Goal: Task Accomplishment & Management: Use online tool/utility

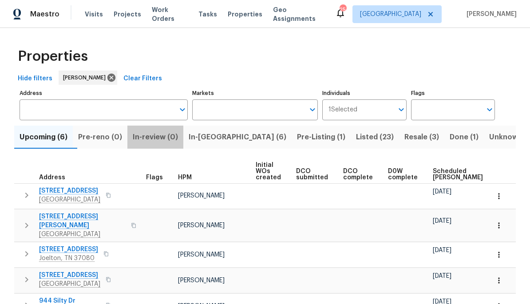
click at [173, 136] on span "In-review (0)" at bounding box center [155, 137] width 45 height 12
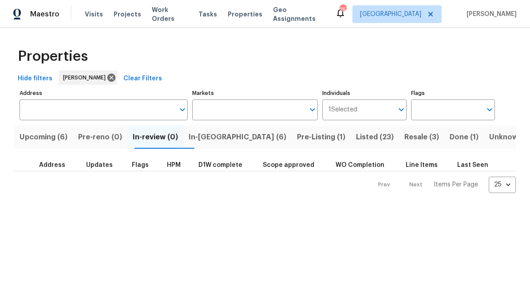
click at [116, 137] on span "Pre-reno (0)" at bounding box center [100, 137] width 44 height 12
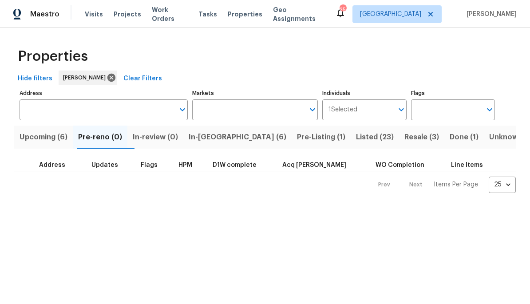
click at [228, 142] on span "In-reno (6)" at bounding box center [238, 137] width 98 height 12
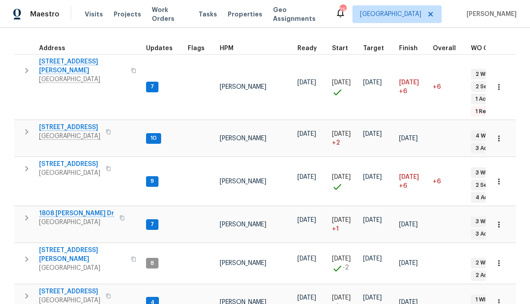
scroll to position [123, 0]
click at [78, 288] on span "[STREET_ADDRESS]" at bounding box center [69, 292] width 61 height 9
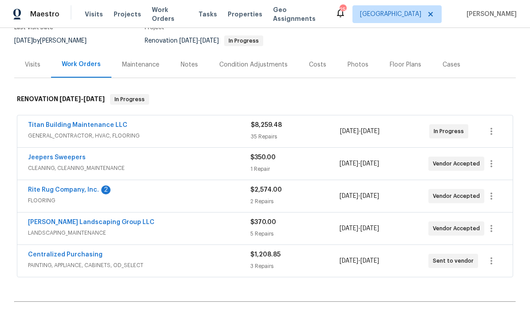
scroll to position [89, 0]
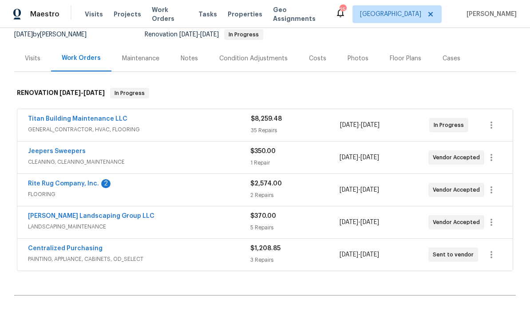
click at [88, 183] on link "Rite Rug Company, Inc." at bounding box center [63, 184] width 71 height 6
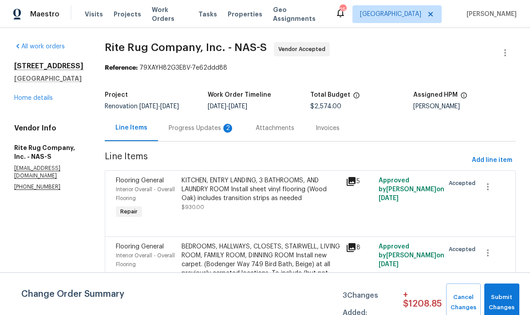
click at [230, 133] on div "Progress Updates 2" at bounding box center [202, 128] width 66 height 9
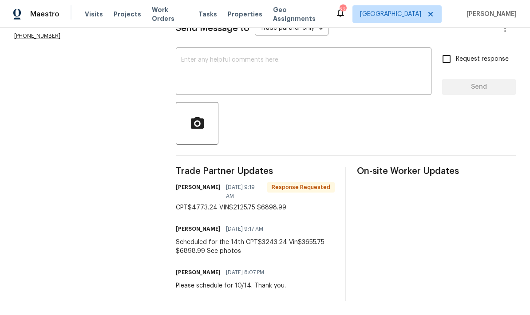
scroll to position [143, 0]
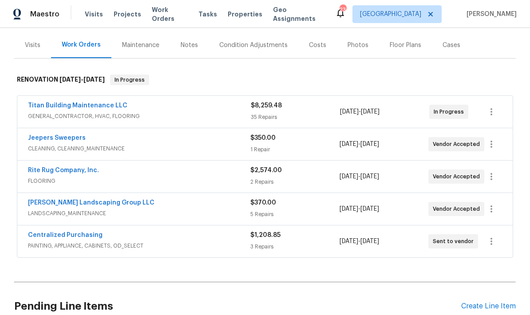
scroll to position [103, 0]
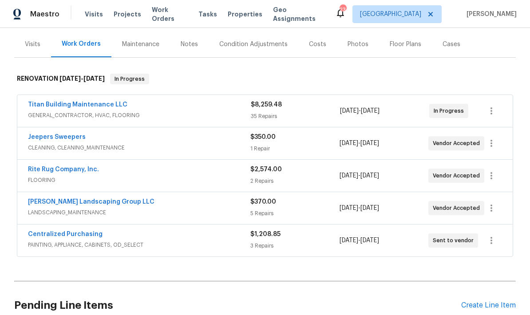
click at [89, 163] on div "Rite Rug Company, Inc. FLOORING $2,574.00 2 Repairs [DATE] - [DATE] Vendor Acce…" at bounding box center [264, 176] width 495 height 32
click at [71, 170] on link "Rite Rug Company, Inc." at bounding box center [63, 169] width 71 height 6
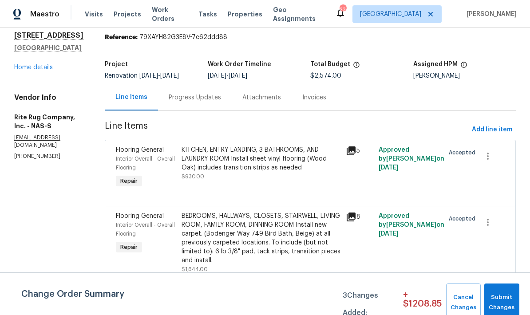
scroll to position [38, 0]
click at [259, 159] on div "KITCHEN, ENTRY LANDING, 3 BATHROOMS, AND LAUNDRY ROOM Install sheet vinyl floor…" at bounding box center [261, 159] width 159 height 27
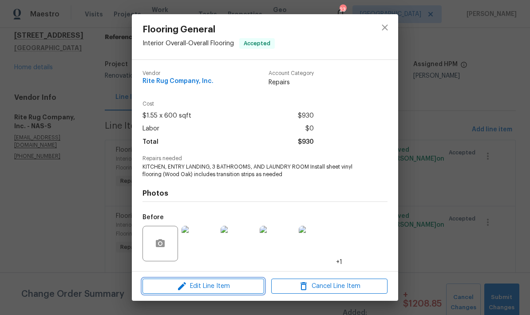
click at [212, 287] on span "Edit Line Item" at bounding box center [203, 286] width 116 height 11
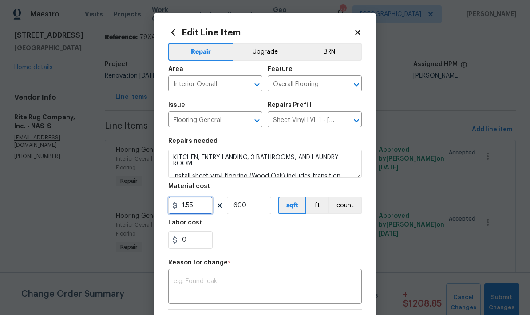
click at [206, 204] on input "1.55" at bounding box center [190, 206] width 44 height 18
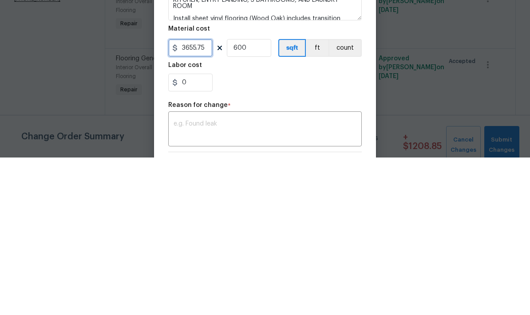
type input "3655.75"
click at [250, 197] on input "600" at bounding box center [249, 206] width 44 height 18
type input "1"
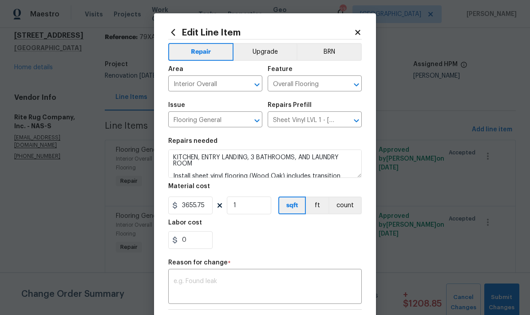
click at [225, 289] on textarea at bounding box center [265, 287] width 183 height 19
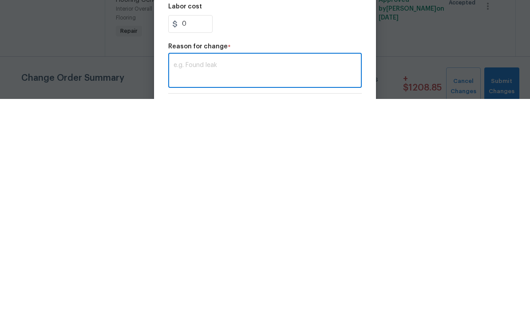
type textarea "S"
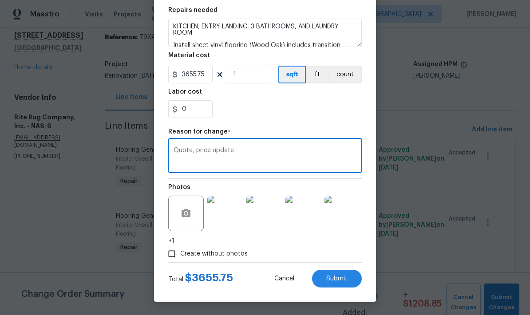
scroll to position [133, 0]
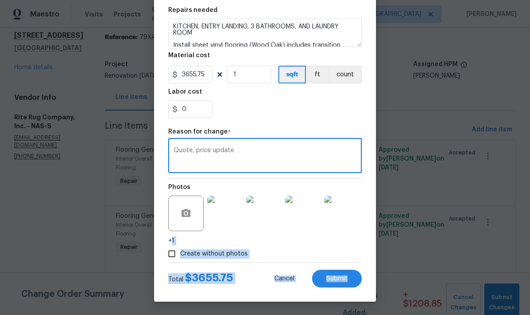
type textarea "Quote, price update"
click at [370, 275] on div "Edit Line Item Repair Upgrade BRN Area Interior Overall ​ Feature Overall Floor…" at bounding box center [265, 91] width 222 height 419
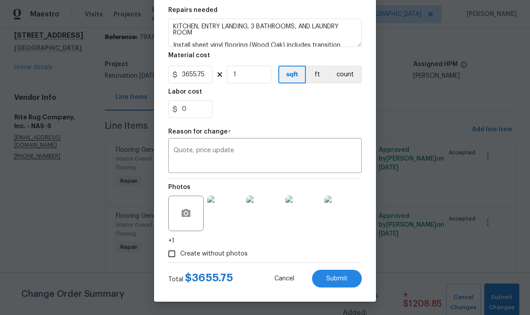
click at [352, 274] on button "Submit" at bounding box center [337, 279] width 50 height 18
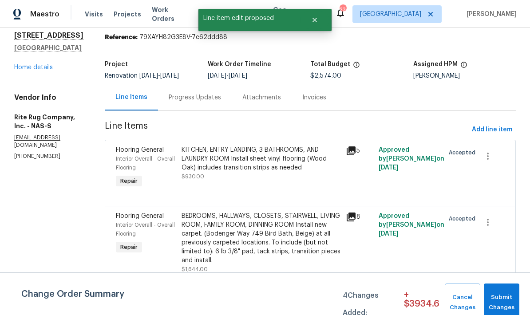
scroll to position [0, 0]
click at [275, 225] on div "BEDROOMS, HALLWAYS, CLOSETS, STAIRWELL, LIVING ROOM, FAMILY ROOM, DINNING ROOM …" at bounding box center [261, 238] width 159 height 53
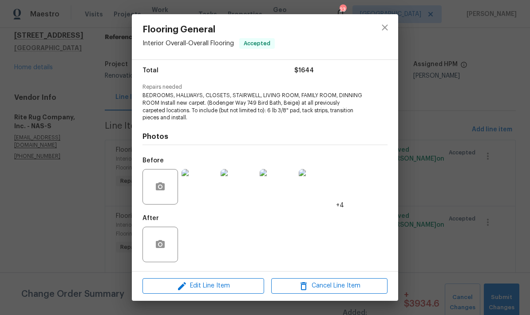
scroll to position [72, 0]
click at [223, 286] on span "Edit Line Item" at bounding box center [203, 286] width 116 height 11
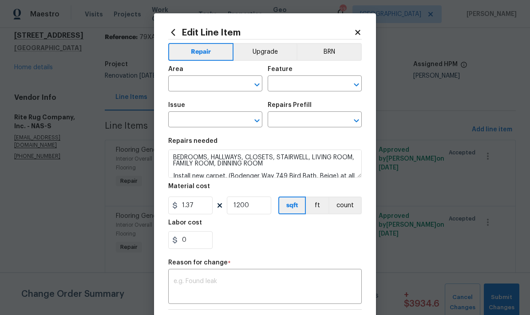
type input "Interior Overall"
type input "Overall Flooring"
type input "Flooring General"
type input "Carpet LVL 1 - Bodenger Way (Beige) $1.37"
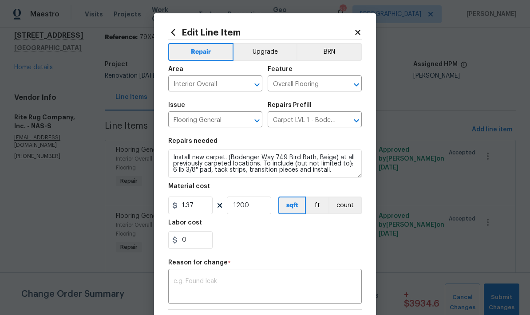
scroll to position [19, 0]
click at [200, 210] on input "1.37" at bounding box center [190, 206] width 44 height 18
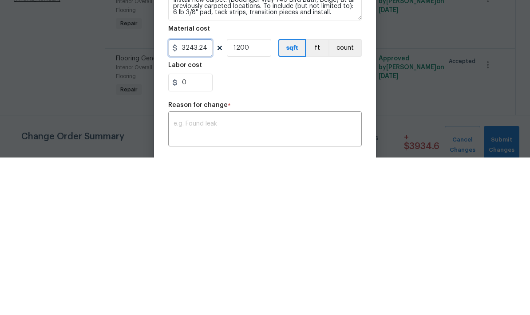
type input "3243.24"
click at [265, 197] on input "1200" at bounding box center [249, 206] width 44 height 18
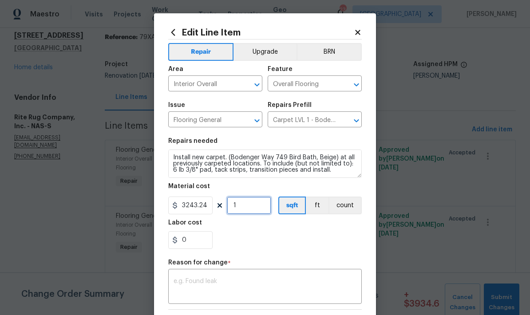
type input "1"
click at [206, 287] on textarea at bounding box center [265, 287] width 183 height 19
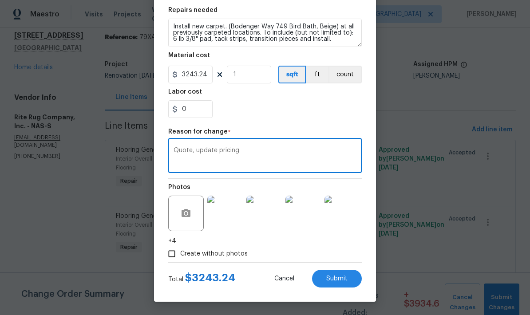
scroll to position [133, 0]
type textarea "Quote, update pricing"
click at [343, 278] on span "Submit" at bounding box center [336, 279] width 21 height 7
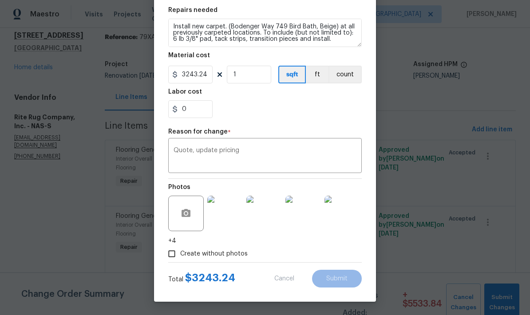
type input "1200"
type input "1.37"
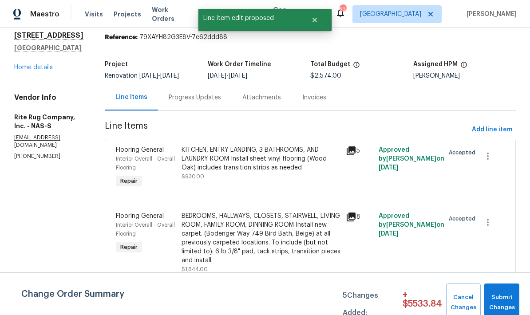
scroll to position [0, 0]
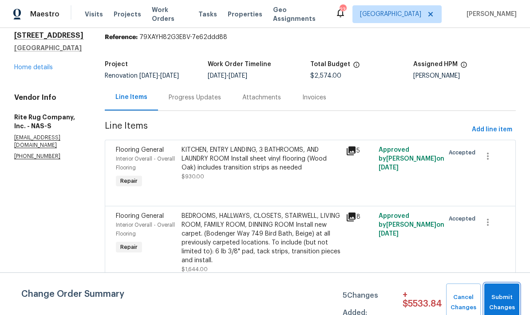
click at [507, 301] on span "Submit Changes" at bounding box center [502, 303] width 26 height 20
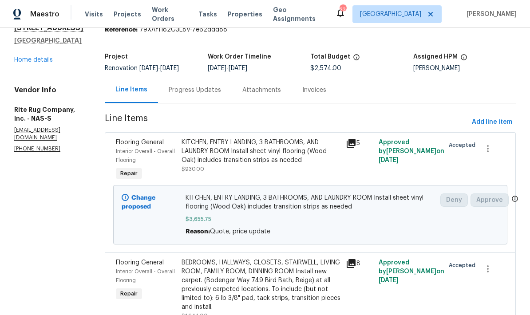
click at [47, 58] on link "Home details" at bounding box center [33, 60] width 39 height 6
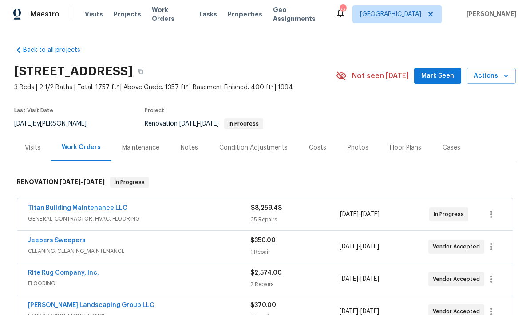
scroll to position [24, 0]
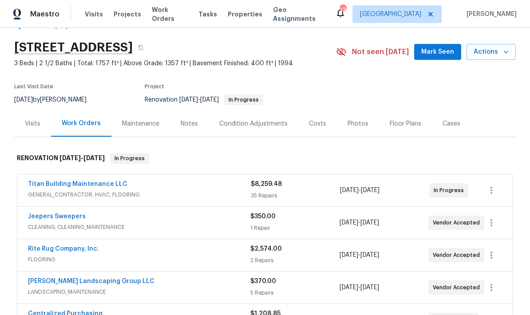
click at [108, 181] on link "Titan Building Maintenance LLC" at bounding box center [77, 184] width 99 height 6
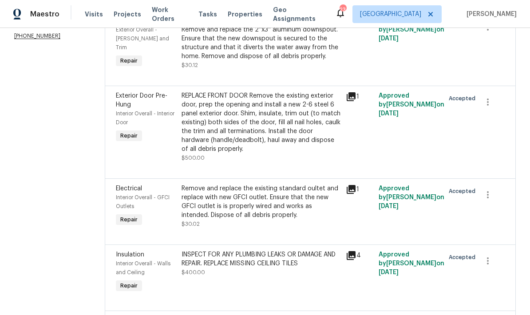
scroll to position [161, 0]
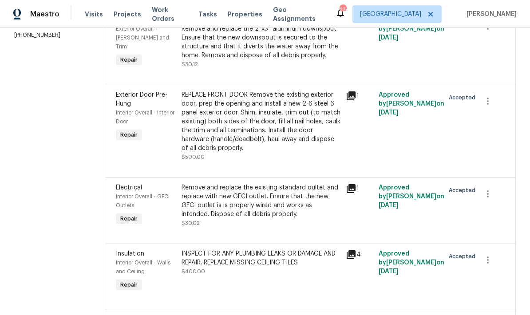
click at [281, 115] on div "REPLACE FRONT DOOR Remove the existing exterior door, prep the opening and inst…" at bounding box center [261, 122] width 159 height 62
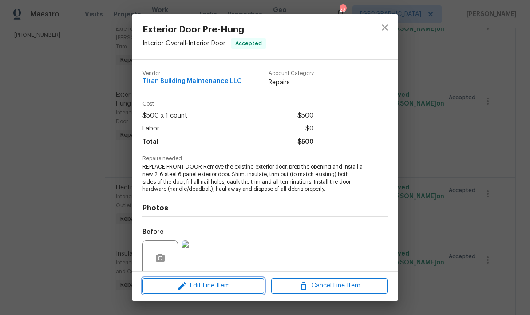
click at [206, 291] on span "Edit Line Item" at bounding box center [203, 286] width 116 height 11
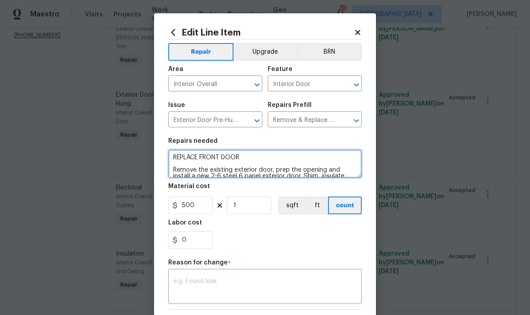
click at [264, 160] on textarea "REPLACE FRONT DOOR Remove the existing exterior door, prep the opening and inst…" at bounding box center [265, 164] width 194 height 28
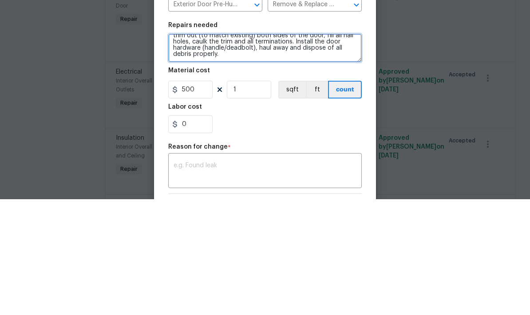
scroll to position [37, 0]
click at [332, 150] on textarea "REPAIR FRONT DOOR, AND INSTALL KICK PLATE AND PEEP HOLE Remove the existing ext…" at bounding box center [265, 164] width 194 height 28
click at [313, 150] on textarea "REPAIR FRONT DOOR, AND INSTALL KICK PLATE AND PEEP HOLE Remove the existing ext…" at bounding box center [265, 164] width 194 height 28
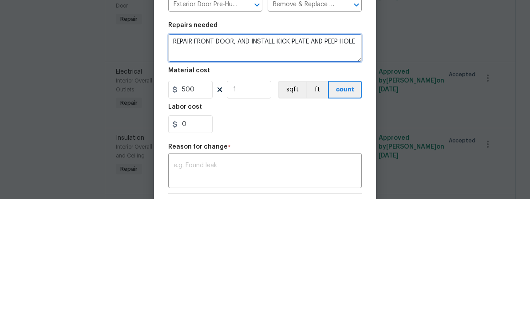
scroll to position [0, 0]
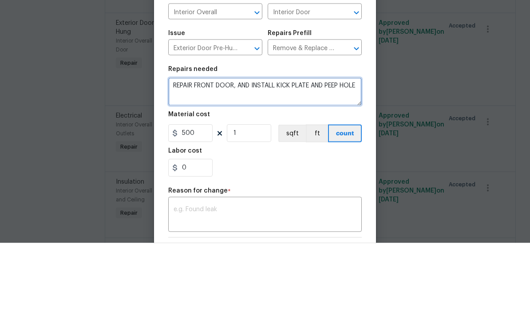
type textarea "REPAIR FRONT DOOR, AND INSTALL KICK PLATE AND PEEP HOLE"
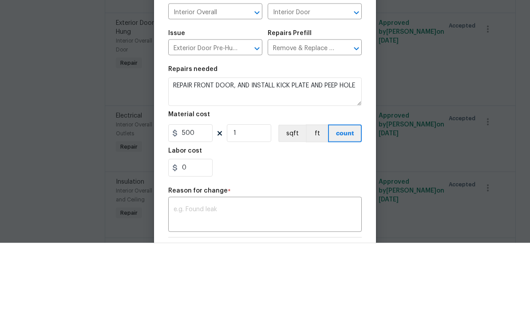
click at [256, 102] on div "Issue" at bounding box center [215, 108] width 94 height 12
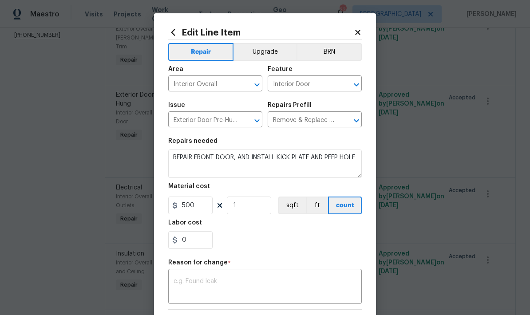
click at [258, 126] on icon "Open" at bounding box center [257, 120] width 11 height 11
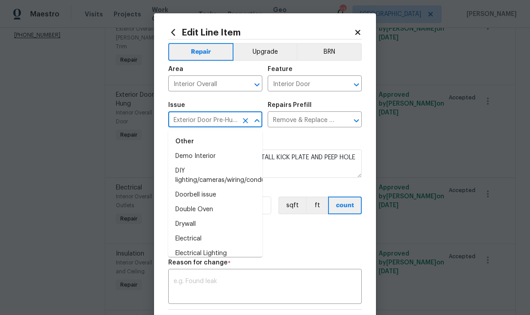
scroll to position [518, 0]
click at [357, 249] on div "0" at bounding box center [265, 240] width 194 height 18
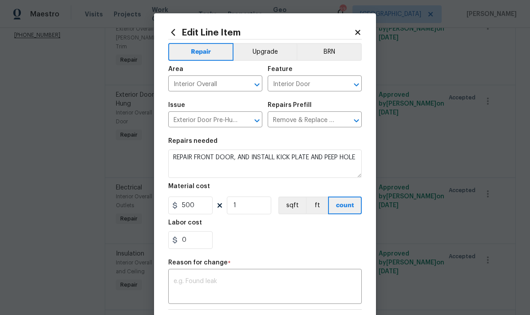
click at [355, 126] on icon "Open" at bounding box center [356, 120] width 11 height 11
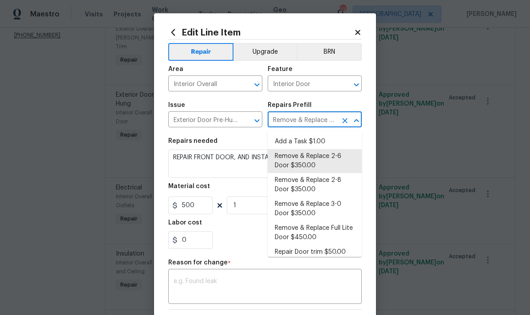
scroll to position [0, 0]
click at [313, 142] on li "Add a Task $1.00" at bounding box center [315, 141] width 94 height 15
type input "Remove & Replace 2-6 Door $350.00"
type textarea "HPM to detail"
type input "Add a Task $1.00"
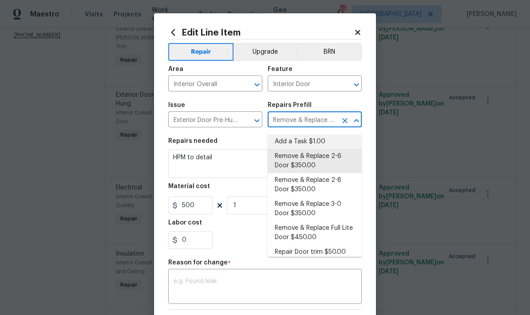
type input "1"
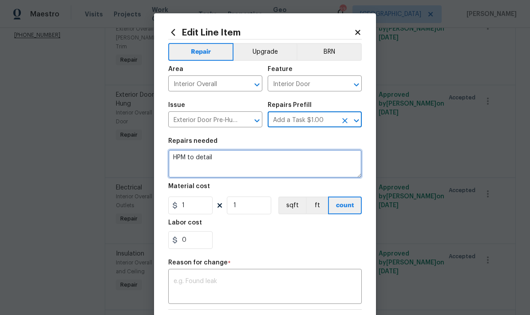
click at [289, 157] on textarea "HPM to detail" at bounding box center [265, 164] width 194 height 28
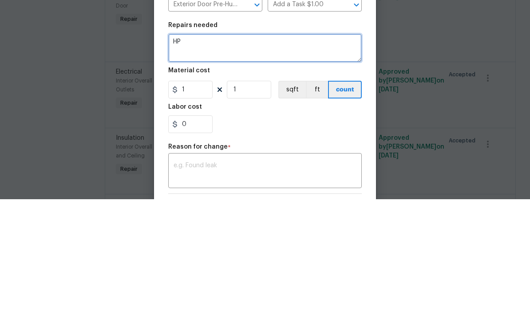
type textarea "H"
type textarea "REPAIR FRONT DOOR, INSTALL KICK PLATE BRUSH NICKLE, INSTALL PEEPHOLE"
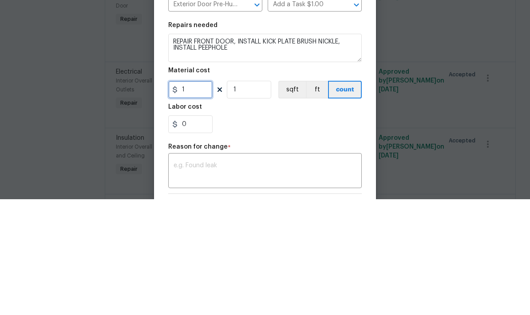
click at [198, 197] on input "1" at bounding box center [190, 206] width 44 height 18
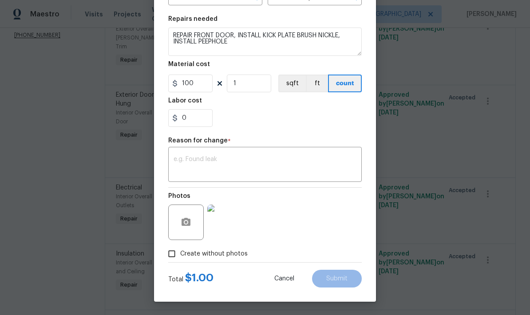
scroll to position [124, 0]
type input "100"
click at [316, 164] on textarea at bounding box center [265, 165] width 183 height 19
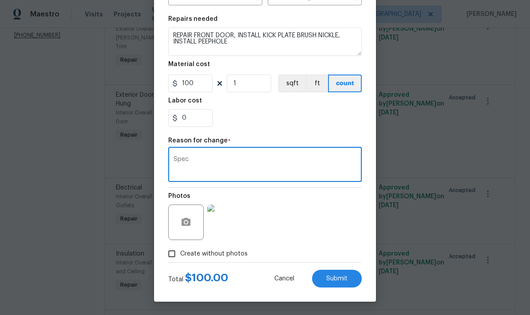
type textarea "Spec"
click at [343, 278] on span "Submit" at bounding box center [336, 279] width 21 height 7
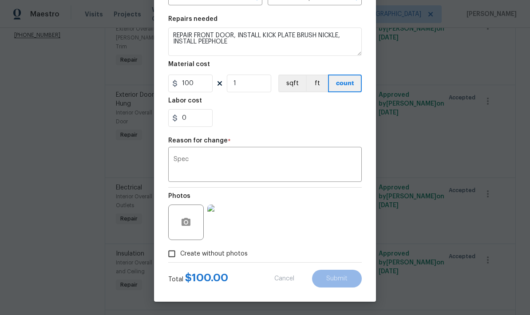
type textarea "REPLACE FRONT DOOR Remove the existing exterior door, prep the opening and inst…"
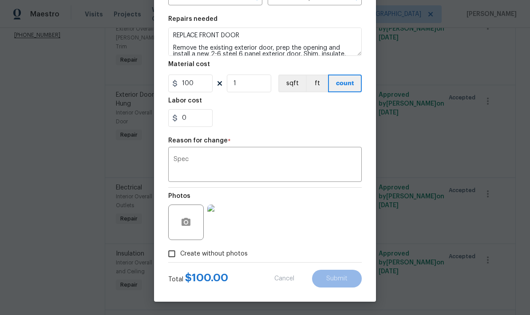
type input "Remove & Replace 2-6 Door $350.00"
type input "500"
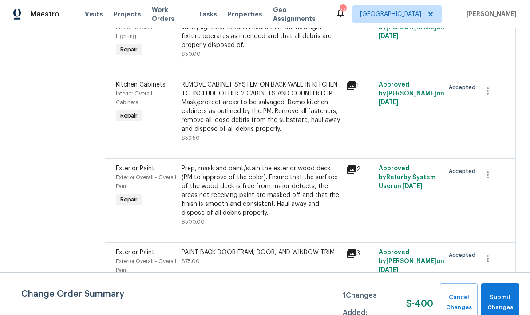
scroll to position [715, 0]
click at [297, 100] on div "REMOVE CABINET SYSTEM ON BACK-WALL IN KITCHEN TO INCLUDE OTHER 2 CABINETS AND C…" at bounding box center [261, 106] width 159 height 53
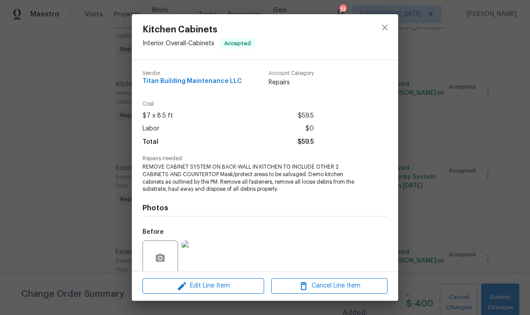
click at [197, 182] on span "REMOVE CABINET SYSTEM ON BACK-WALL IN KITCHEN TO INCLUDE OTHER 2 CABINETS AND C…" at bounding box center [252, 178] width 221 height 30
click at [238, 286] on span "Edit Line Item" at bounding box center [203, 286] width 116 height 11
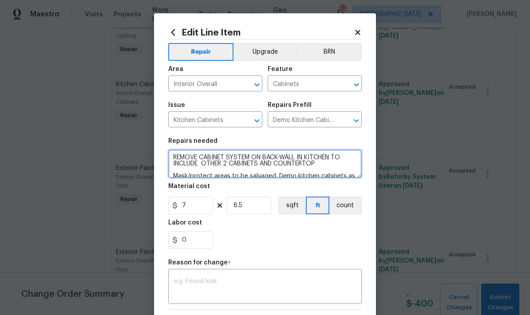
click at [336, 168] on textarea "REMOVE CABINET SYSTEM ON BACK-WALL IN KITCHEN TO INCLUDE OTHER 2 CABINETS AND C…" at bounding box center [265, 164] width 194 height 28
type textarea "REMOVE CABINET SYSTEM ON BACK-WALL IN KITCHEN TO INCLUDE OTHER 2 CABINETS AND C…"
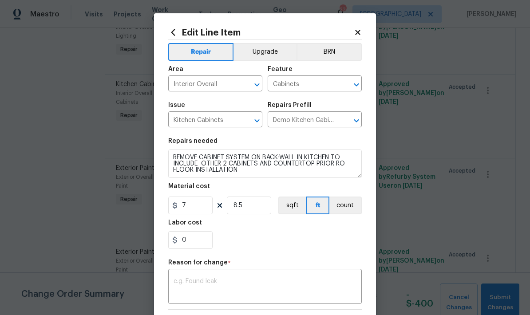
click at [306, 276] on div "x ​" at bounding box center [265, 287] width 194 height 33
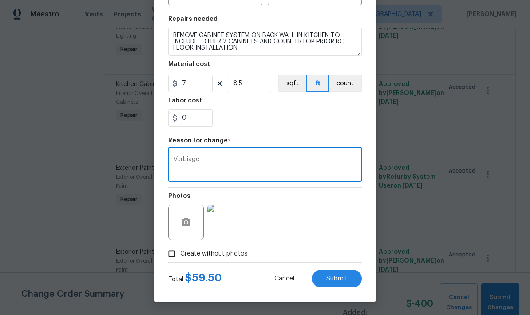
scroll to position [124, 0]
type textarea "Verbiage"
click at [338, 279] on span "Submit" at bounding box center [336, 279] width 21 height 7
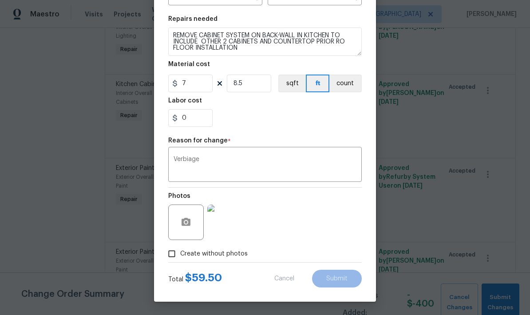
type textarea "REMOVE CABINET SYSTEM ON BACK-WALL IN KITCHEN TO INCLUDE OTHER 2 CABINETS AND C…"
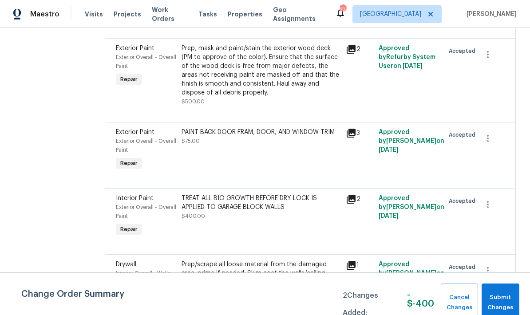
scroll to position [934, 0]
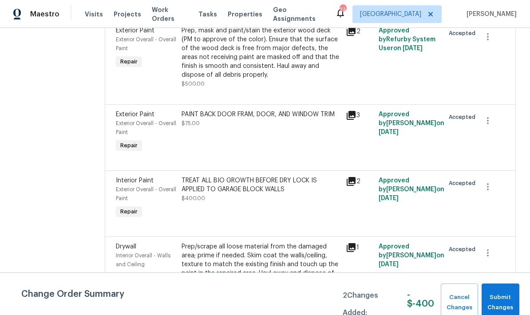
click at [296, 132] on div "PAINT BACK DOOR FRAM, DOOR, AND WINDOW TRIM $75.00" at bounding box center [261, 132] width 164 height 50
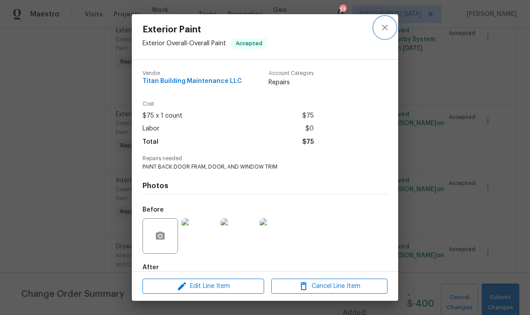
click at [388, 25] on icon "close" at bounding box center [385, 27] width 6 height 6
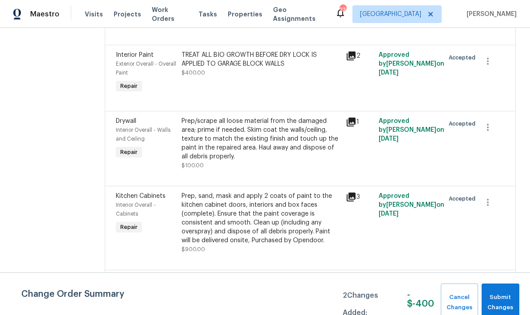
scroll to position [1052, 0]
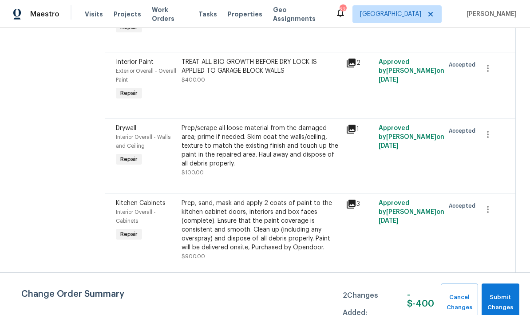
click at [297, 90] on div "TREAT ALL BIO GROWTH BEFORE DRY LOCK IS APPLIED TO GARAGE BLOCK WALLS $400.00" at bounding box center [261, 80] width 164 height 50
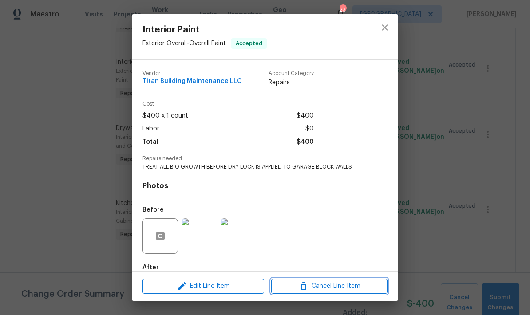
click at [347, 285] on span "Cancel Line Item" at bounding box center [329, 286] width 111 height 11
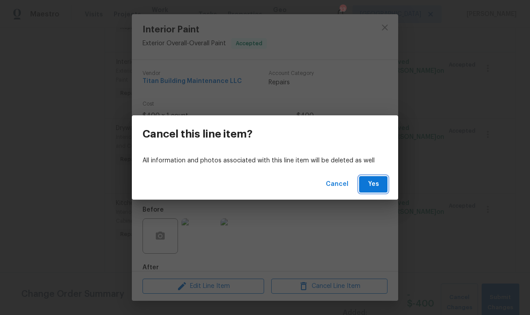
click at [377, 192] on button "Yes" at bounding box center [373, 184] width 28 height 16
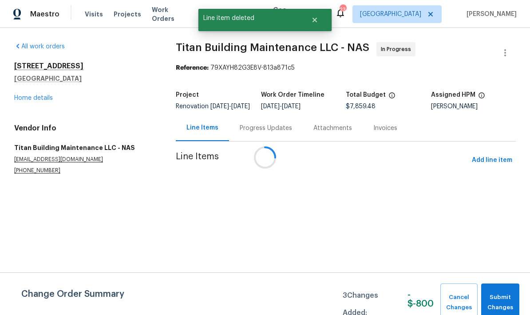
scroll to position [0, 0]
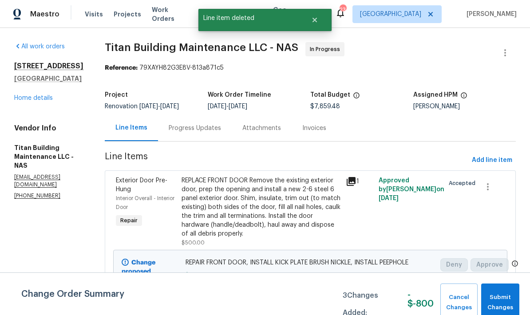
click at [497, 161] on span "Add line item" at bounding box center [492, 160] width 40 height 11
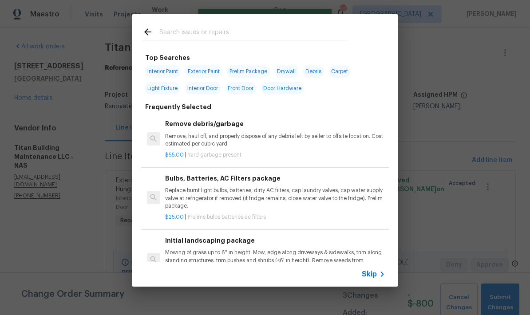
click at [326, 27] on input "text" at bounding box center [253, 33] width 188 height 13
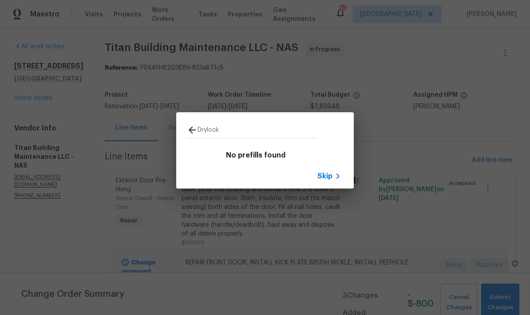
click at [198, 130] on input "Drylock" at bounding box center [257, 131] width 119 height 13
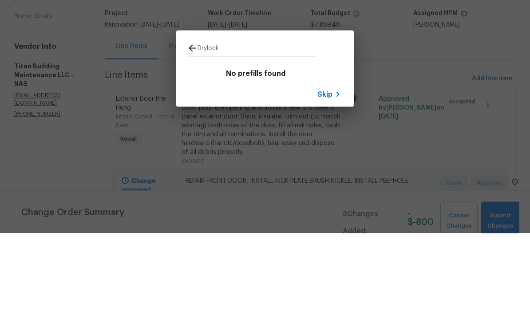
type input "Drylock"
click at [190, 125] on icon at bounding box center [192, 130] width 11 height 11
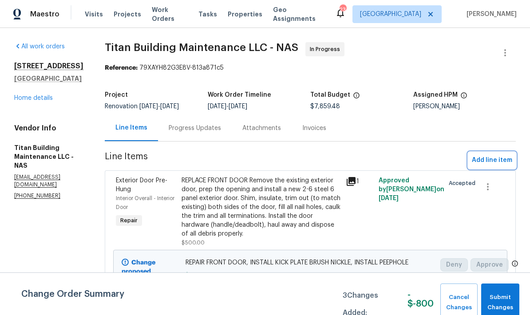
click at [498, 160] on span "Add line item" at bounding box center [492, 160] width 40 height 11
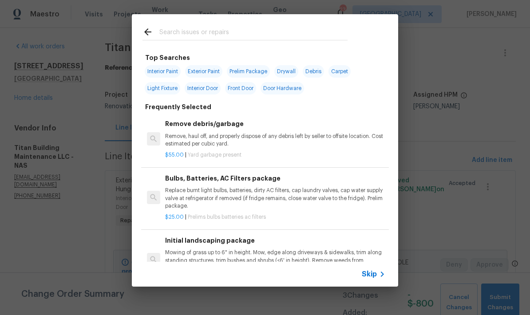
click at [306, 31] on input "text" at bounding box center [253, 33] width 188 height 13
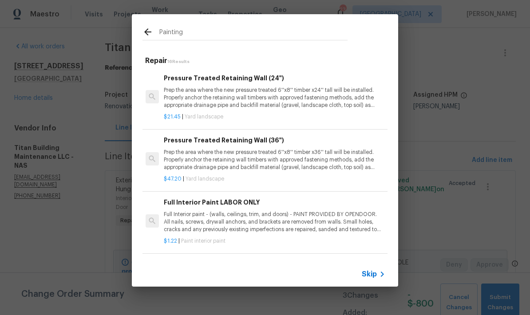
scroll to position [0, 1]
click at [239, 32] on input "Painting" at bounding box center [253, 33] width 188 height 13
type input "P"
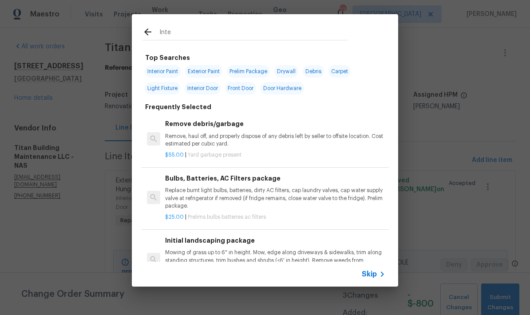
type input "Inter"
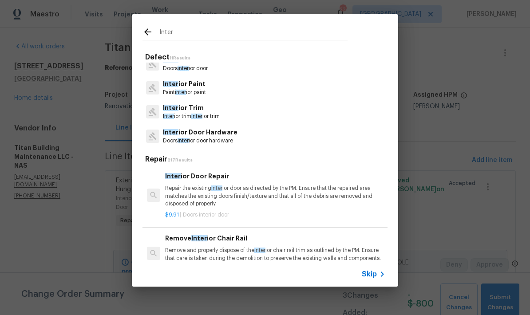
scroll to position [59, 0]
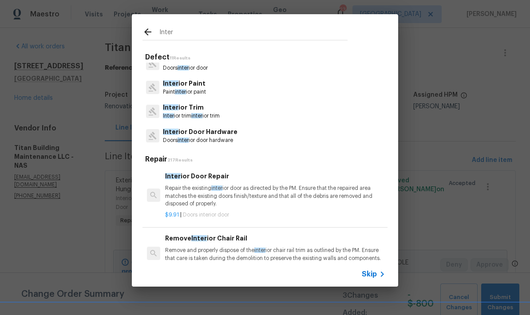
click at [196, 91] on p "Paint inter ior paint" at bounding box center [184, 92] width 43 height 8
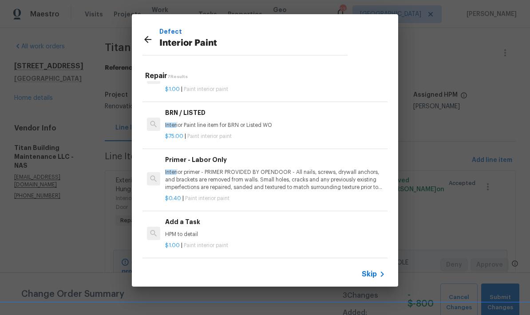
scroll to position [151, 0]
click at [256, 227] on div "Add a Task HPM to detail" at bounding box center [275, 228] width 220 height 21
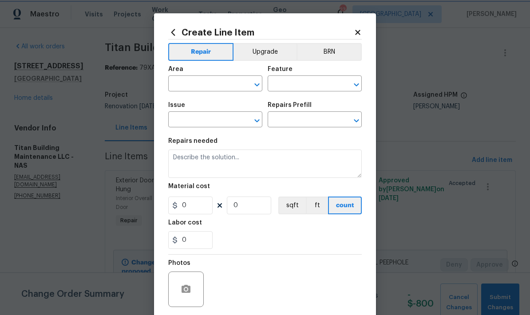
type input "Overall Paint"
type input "Interior Paint"
type input "Add a Task $1.00"
type textarea "HPM to detail"
type input "1"
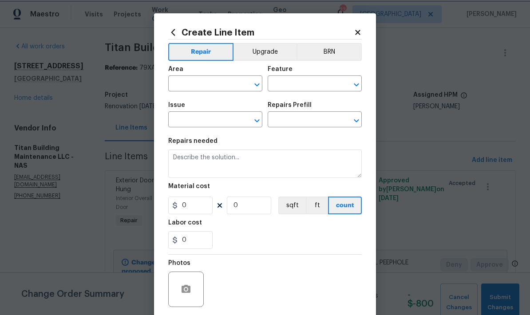
type input "1"
click at [216, 89] on input "text" at bounding box center [202, 85] width 69 height 14
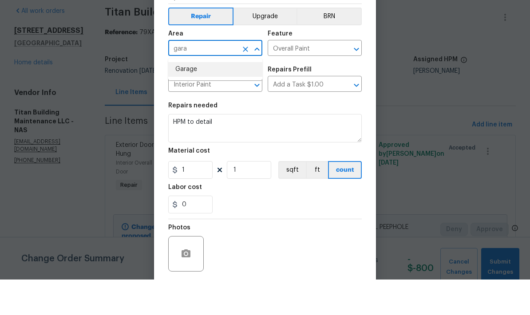
click at [222, 98] on li "Garage" at bounding box center [215, 105] width 94 height 15
type input "Garage"
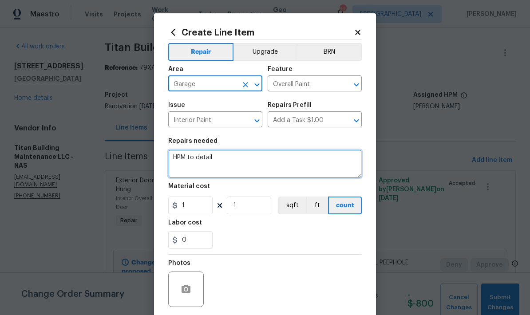
click at [305, 160] on textarea "HPM to detail" at bounding box center [265, 164] width 194 height 28
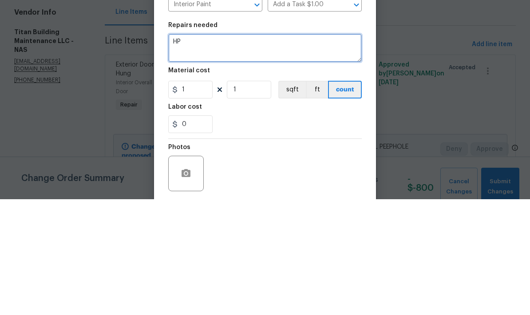
type textarea "H"
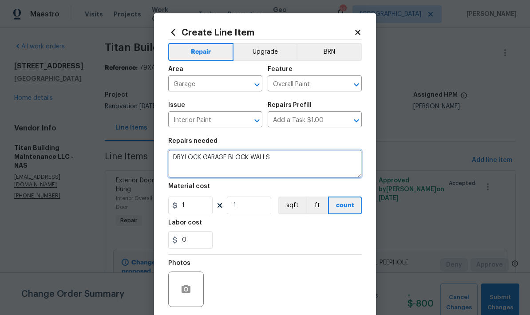
type textarea "DRYLOCK GARAGE BLOCK WALLS"
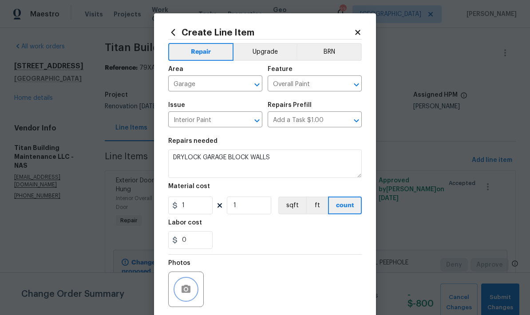
click at [189, 282] on button "button" at bounding box center [185, 289] width 21 height 21
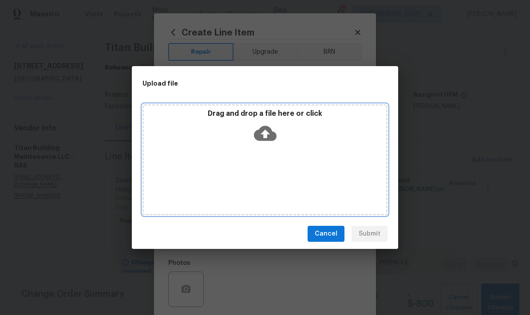
click at [272, 143] on icon at bounding box center [265, 133] width 23 height 23
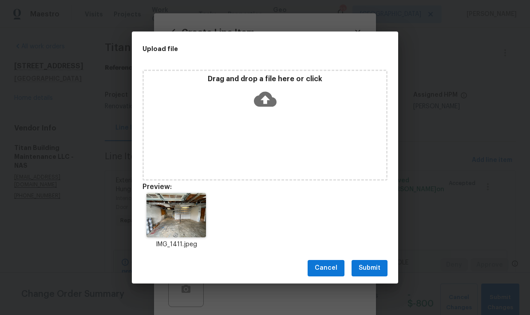
click at [377, 268] on span "Submit" at bounding box center [370, 268] width 22 height 11
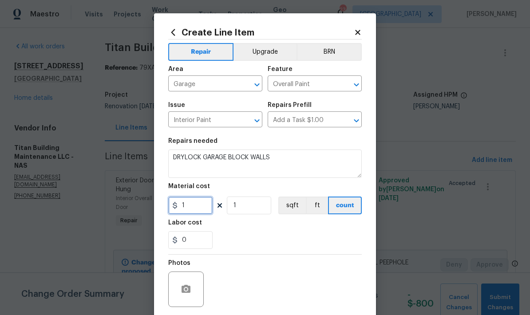
click at [205, 201] on input "1" at bounding box center [190, 206] width 44 height 18
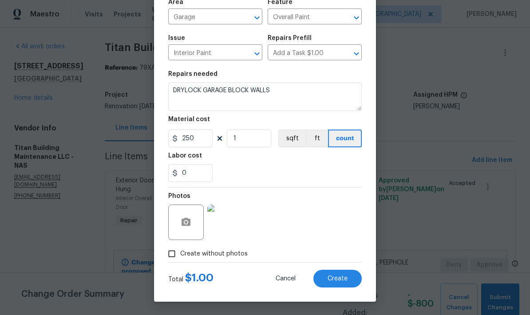
scroll to position [69, 0]
click at [203, 140] on input "250" at bounding box center [190, 139] width 44 height 18
type input "125"
click at [344, 276] on span "Create" at bounding box center [338, 279] width 20 height 7
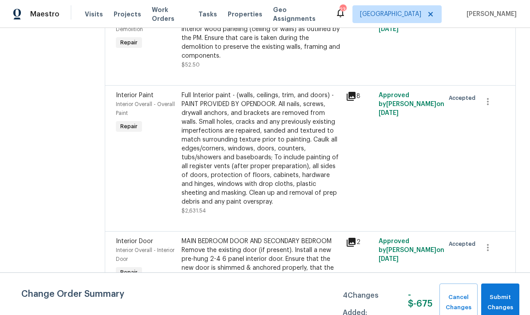
scroll to position [1335, 0]
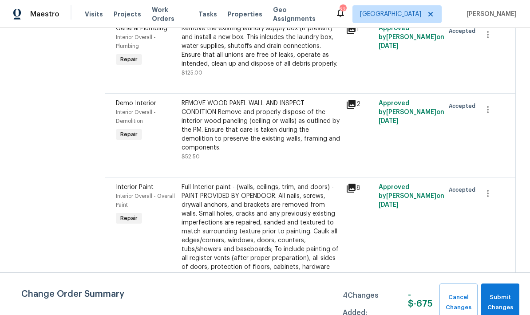
click at [273, 130] on div "REMOVE WOOD PANEL WALL AND INSPECT CONDITION Remove and properly dispose of the…" at bounding box center [261, 125] width 159 height 53
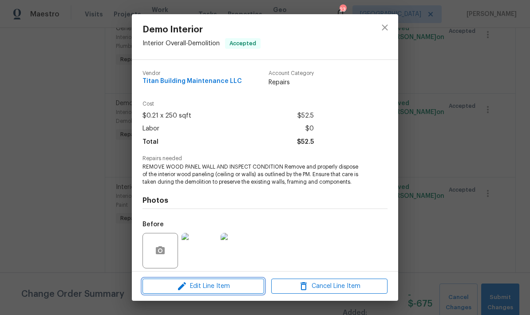
click at [232, 288] on span "Edit Line Item" at bounding box center [203, 286] width 116 height 11
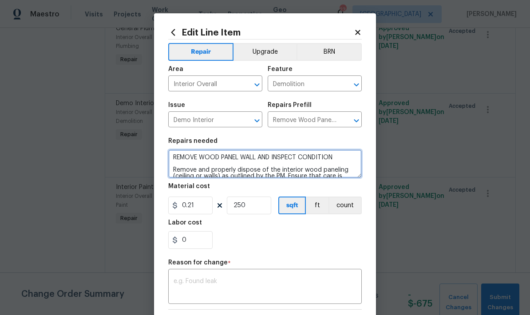
click at [346, 162] on textarea "REMOVE WOOD PANEL WALL AND INSPECT CONDITION Remove and properly dispose of the…" at bounding box center [265, 164] width 194 height 28
type textarea "REMOVE WOOD PANEL WALL AND INSPECT CONDITION- Remove and properly dispose of th…"
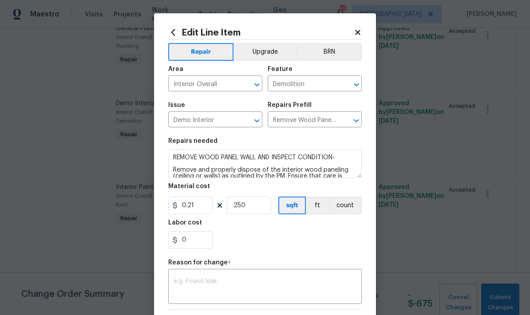
click at [358, 33] on icon at bounding box center [357, 32] width 5 height 5
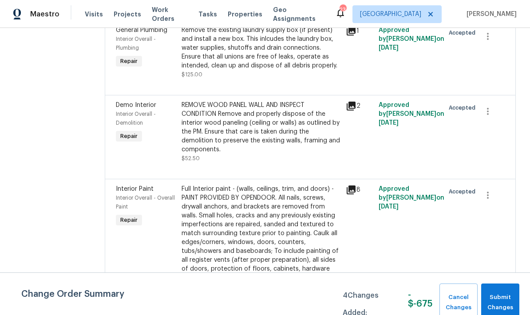
scroll to position [1337, 0]
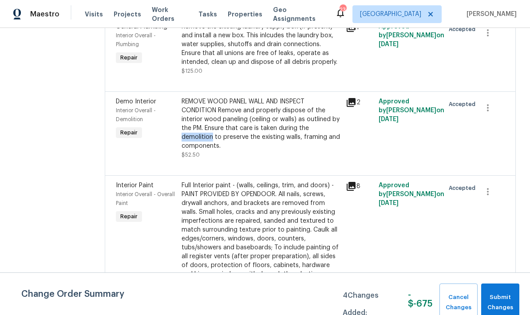
click at [221, 139] on div "REMOVE WOOD PANEL WALL AND INSPECT CONDITION Remove and properly dispose of the…" at bounding box center [261, 123] width 159 height 53
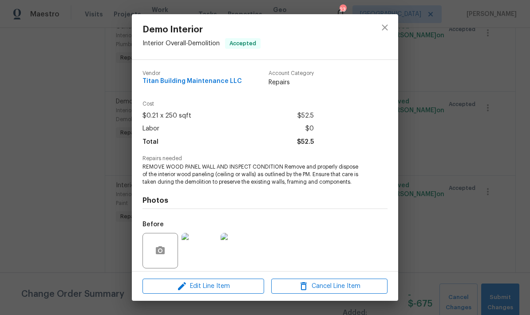
click at [230, 122] on div "$0.21 x 250 sqft $52.5" at bounding box center [227, 116] width 171 height 13
click at [229, 290] on span "Edit Line Item" at bounding box center [203, 286] width 116 height 11
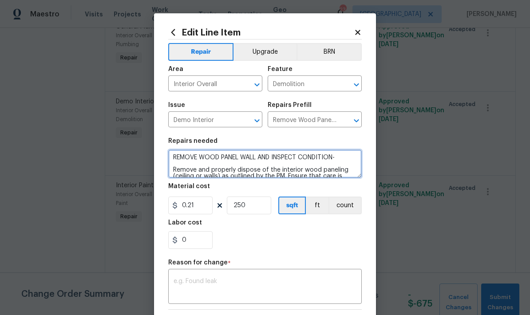
click at [201, 160] on textarea "REMOVE WOOD PANEL WALL AND INSPECT CONDITION- Remove and properly dispose of th…" at bounding box center [265, 164] width 194 height 28
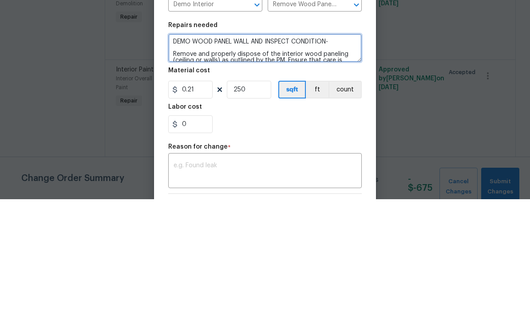
click at [345, 150] on textarea "DEMO WOOD PANEL WALL AND INSPECT CONDITION- Remove and properly dispose of the …" at bounding box center [265, 164] width 194 height 28
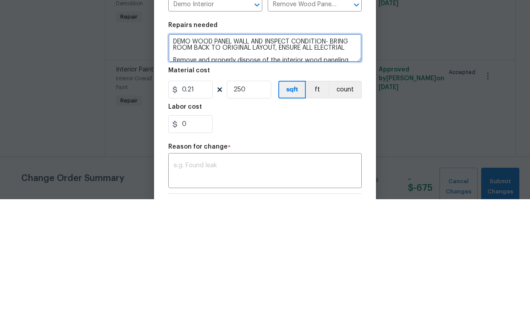
click at [331, 150] on textarea "DEMO WOOD PANEL WALL AND INSPECT CONDITION- BRING ROOM BACK TO ORIGINAL LAYOUT,…" at bounding box center [265, 164] width 194 height 28
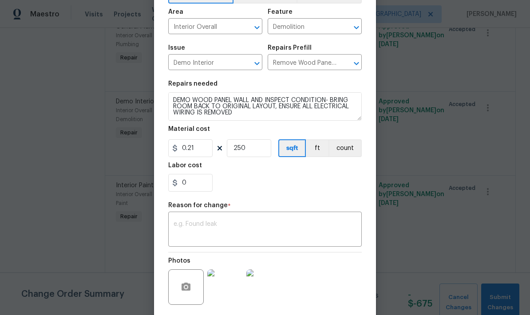
scroll to position [58, 0]
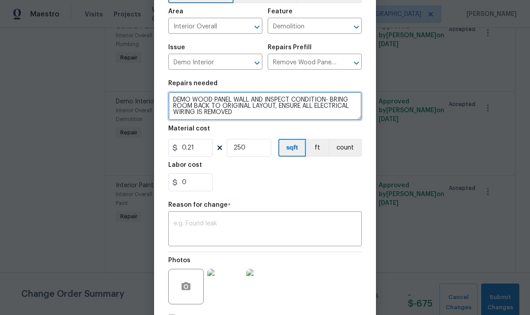
type textarea "DEMO WOOD PANEL WALL AND INSPECT CONDITION- BRING ROOM BACK TO ORIGINAL LAYOUT,…"
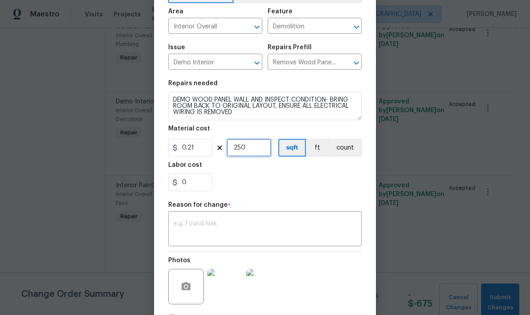
click at [259, 148] on input "250" at bounding box center [249, 148] width 44 height 18
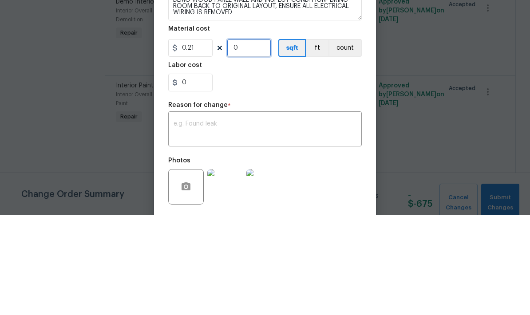
type input "1"
click at [203, 139] on input "0.21" at bounding box center [190, 148] width 44 height 18
type input "250"
click at [277, 92] on textarea "DEMO WOOD PANEL WALL AND INSPECT CONDITION- BRING ROOM BACK TO ORIGINAL LAYOUT,…" at bounding box center [265, 106] width 194 height 28
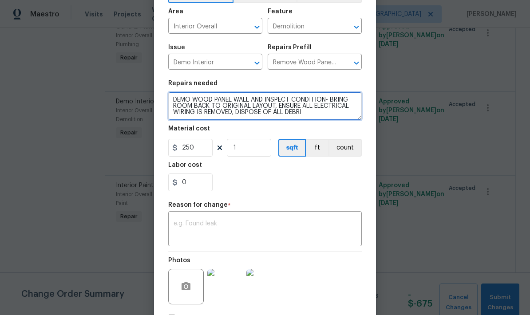
type textarea "DEMO WOOD PANEL WALL AND INSPECT CONDITION- BRING ROOM BACK TO ORIGINAL LAYOUT,…"
click at [320, 228] on textarea at bounding box center [265, 230] width 183 height 19
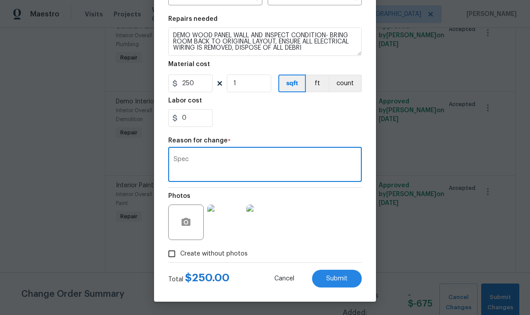
scroll to position [124, 0]
type textarea "Spec"
click at [340, 282] on button "Submit" at bounding box center [337, 279] width 50 height 18
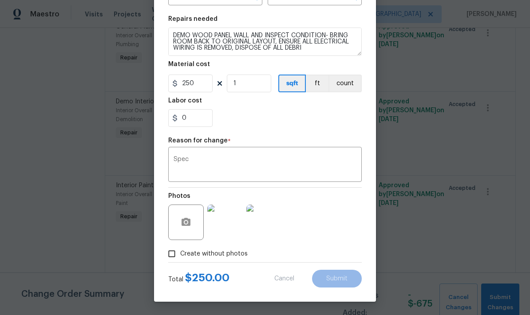
type textarea "REMOVE WOOD PANEL WALL AND INSPECT CONDITION Remove and properly dispose of the…"
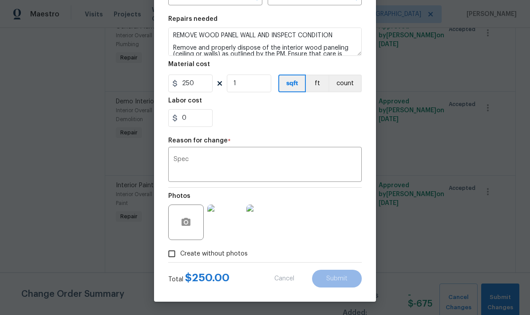
type input "250"
type input "0.21"
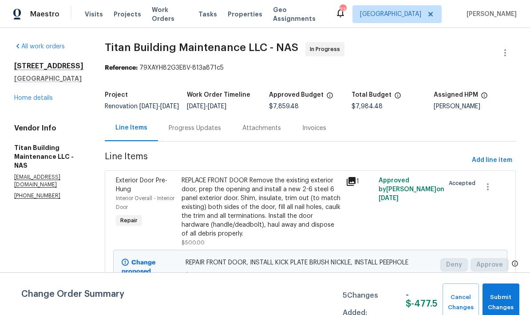
scroll to position [0, 0]
click at [493, 166] on span "Add line item" at bounding box center [492, 160] width 40 height 11
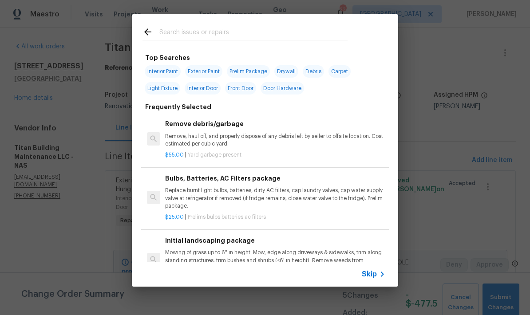
click at [292, 30] on input "text" at bounding box center [253, 33] width 188 height 13
type input "Demo"
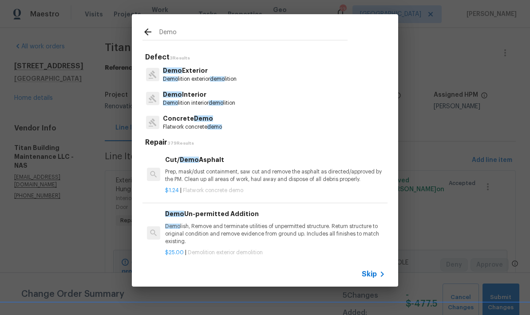
click at [215, 79] on span "demo" at bounding box center [217, 78] width 15 height 5
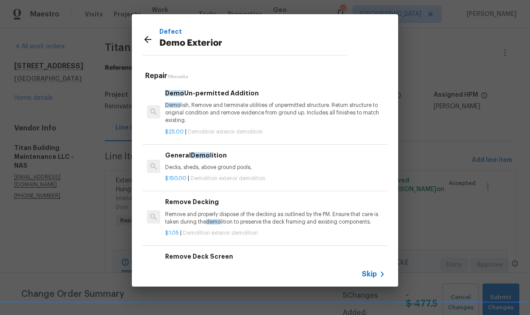
click at [303, 206] on div "Remove Decking Remove and properly dispose of the decking as outlined by the PM…" at bounding box center [275, 211] width 220 height 29
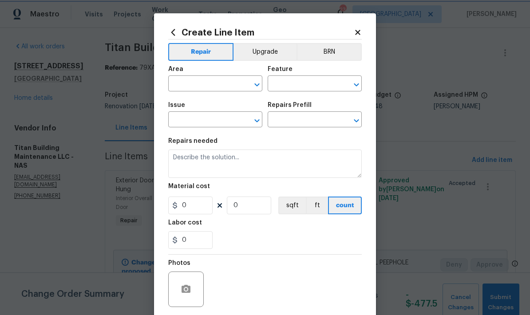
type input "Demolition"
type input "Demo Exterior"
type input "Remove Decking $1.05"
type textarea "Remove and properly dispose of the decking as outlined by the PM. Ensure that c…"
type input "1.05"
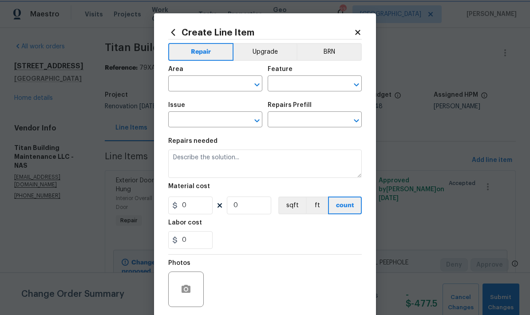
type input "1"
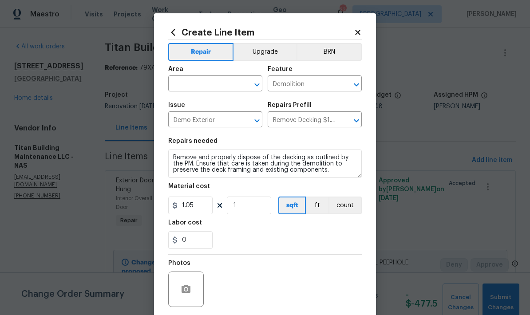
click at [220, 88] on input "text" at bounding box center [202, 85] width 69 height 14
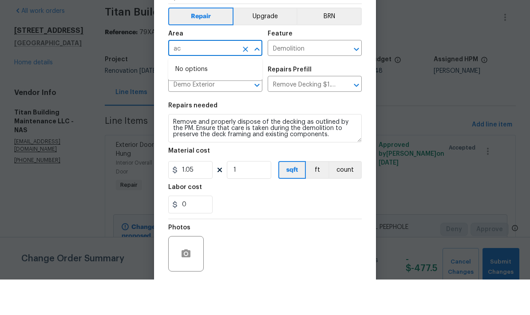
type input "a"
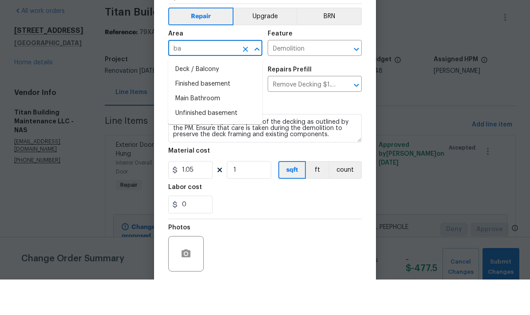
type input "b"
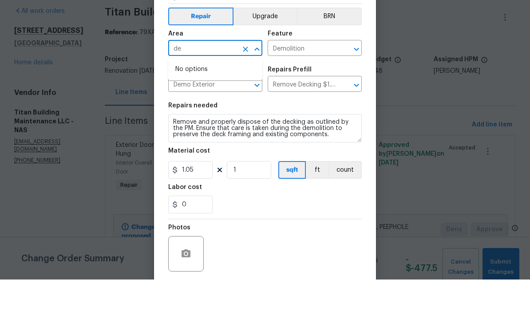
type input "d"
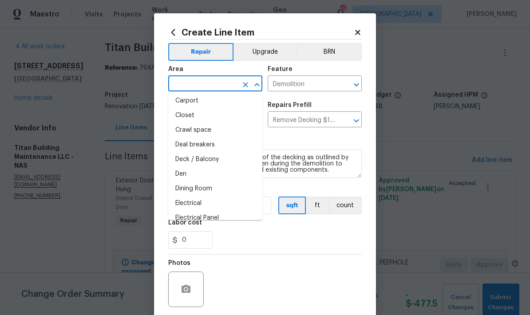
scroll to position [78, 0]
click at [231, 156] on li "Deck / Balcony" at bounding box center [215, 159] width 94 height 15
type input "Deck / Balcony"
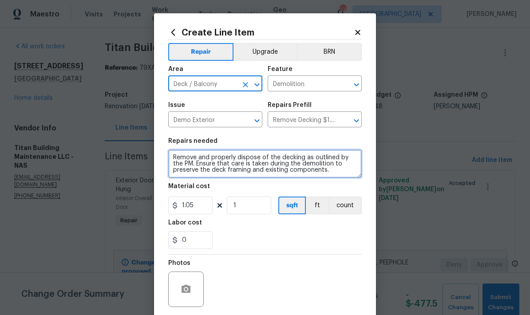
click at [178, 162] on textarea "Remove and properly dispose of the decking as outlined by the PM. Ensure that c…" at bounding box center [265, 164] width 194 height 28
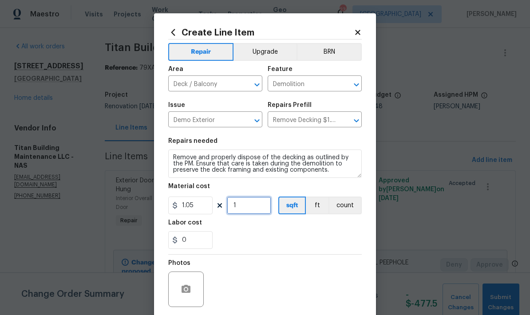
click at [254, 210] on input "1" at bounding box center [249, 206] width 44 height 18
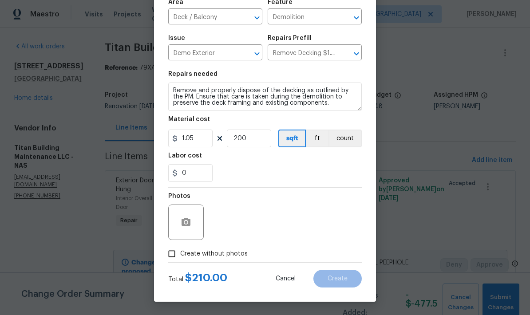
scroll to position [69, 0]
type input "200"
click at [190, 219] on icon "button" at bounding box center [186, 222] width 9 height 8
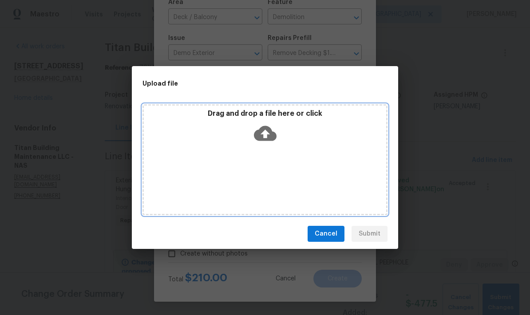
click at [267, 135] on icon at bounding box center [265, 133] width 23 height 23
